Goal: Transaction & Acquisition: Subscribe to service/newsletter

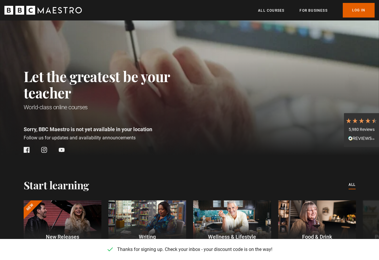
scroll to position [23, 0]
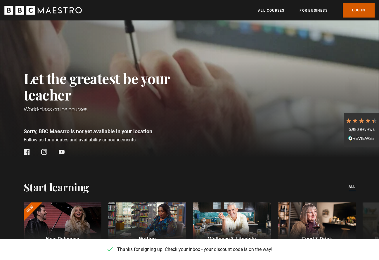
click at [351, 9] on link "Log In" at bounding box center [359, 10] width 32 height 15
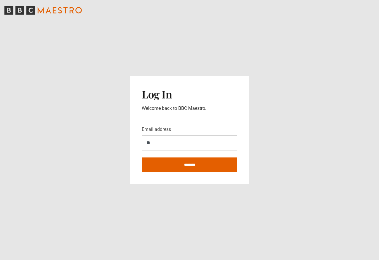
type input "**********"
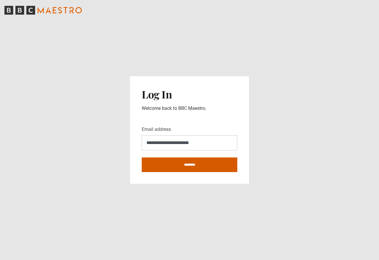
click at [198, 165] on input "********" at bounding box center [190, 165] width 96 height 15
type input "**********"
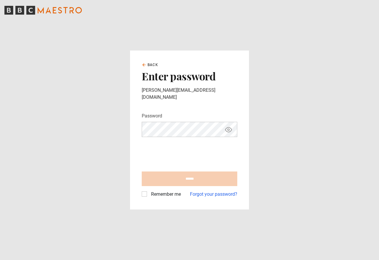
click at [152, 65] on div "Back Enter password leila.macaron@dpcleb.com Password Your password is hidden *…" at bounding box center [189, 130] width 119 height 159
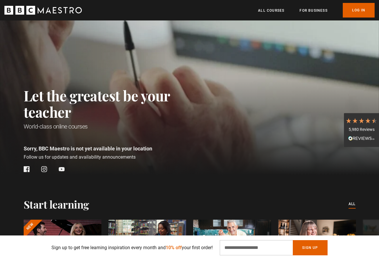
scroll to position [11, 0]
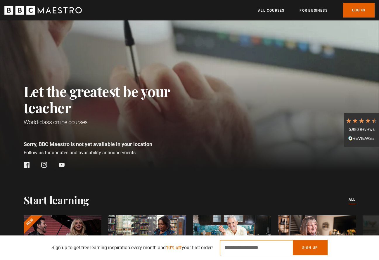
click at [260, 244] on input "Email Address" at bounding box center [256, 247] width 73 height 15
type input "**********"
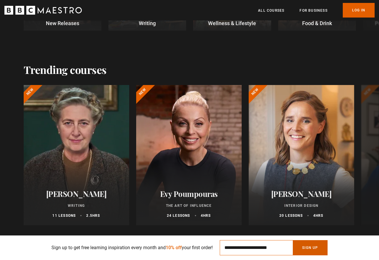
scroll to position [0, 77]
click at [310, 244] on button "Sign Up" at bounding box center [310, 247] width 34 height 15
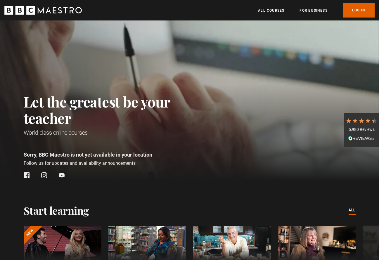
scroll to position [0, 383]
click at [282, 8] on link "All Courses" at bounding box center [271, 11] width 26 height 6
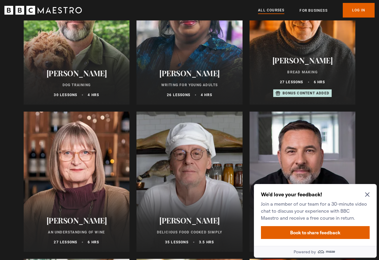
scroll to position [1899, 0]
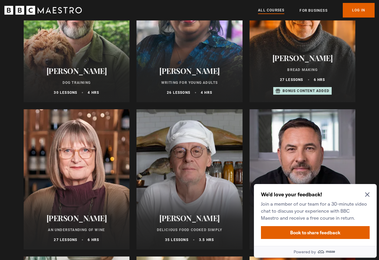
click at [367, 193] on icon "Close Maze Prompt" at bounding box center [367, 194] width 5 height 5
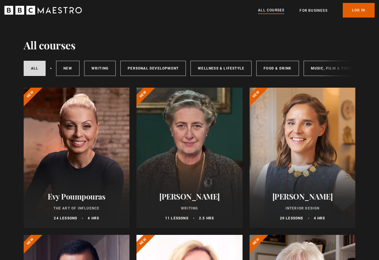
scroll to position [0, 0]
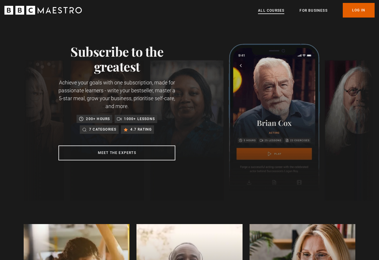
click at [266, 11] on link "All Courses" at bounding box center [271, 11] width 26 height 6
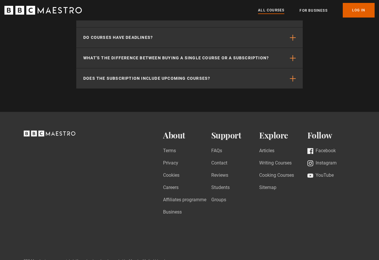
scroll to position [2572, 0]
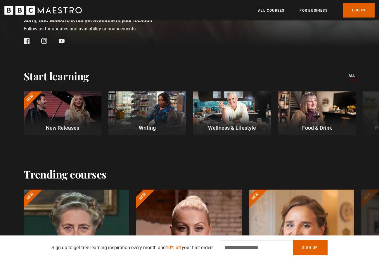
scroll to position [139, 0]
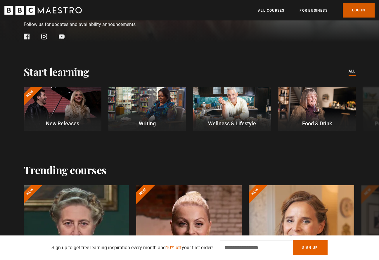
click at [352, 10] on link "Log In" at bounding box center [359, 10] width 32 height 15
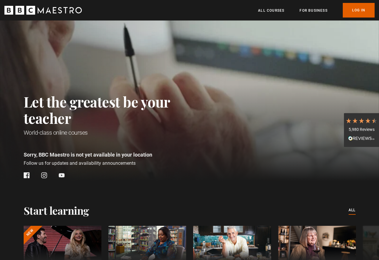
scroll to position [0, 689]
click at [58, 171] on div "Let the greatest be your teacher World-class online courses Sorry, BBC Maestro …" at bounding box center [110, 136] width 172 height 85
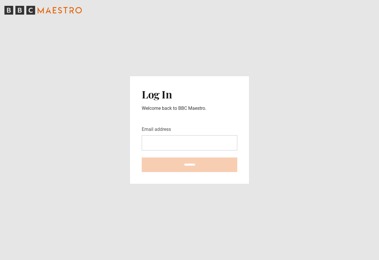
click at [198, 150] on input "Email address" at bounding box center [190, 142] width 96 height 15
